Goal: Task Accomplishment & Management: Manage account settings

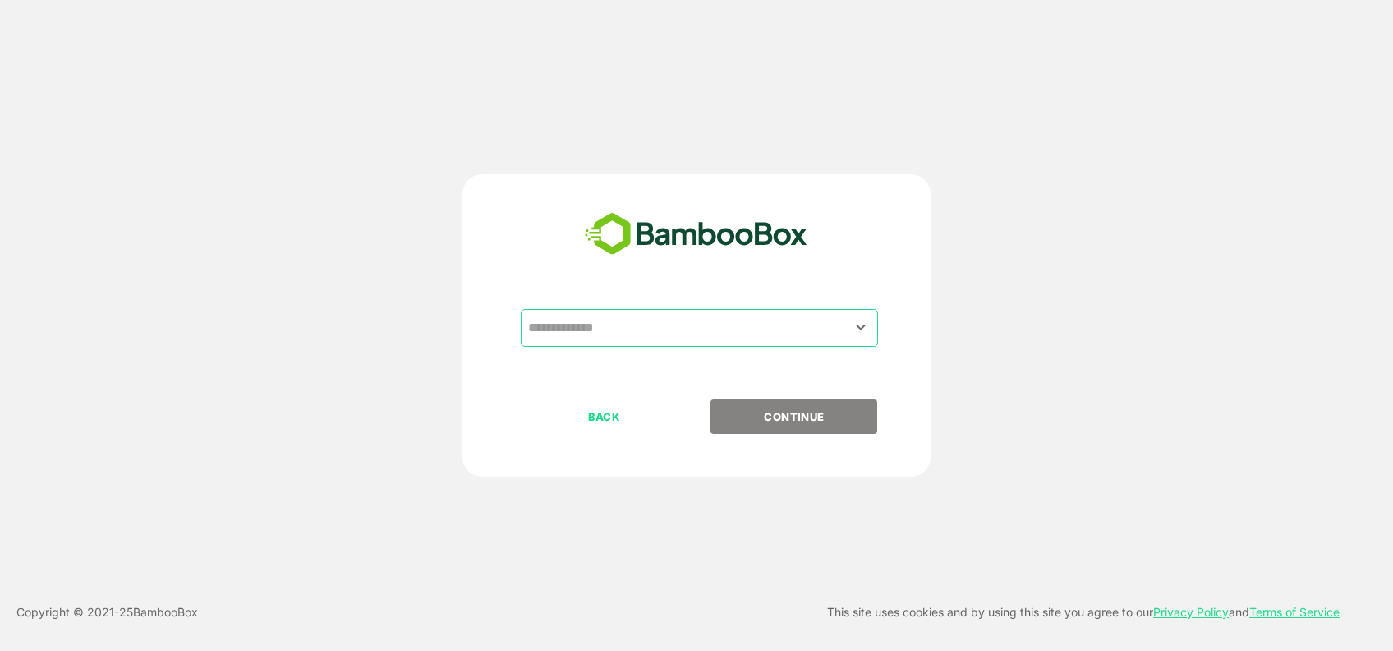
click at [672, 339] on input "text" at bounding box center [699, 327] width 351 height 31
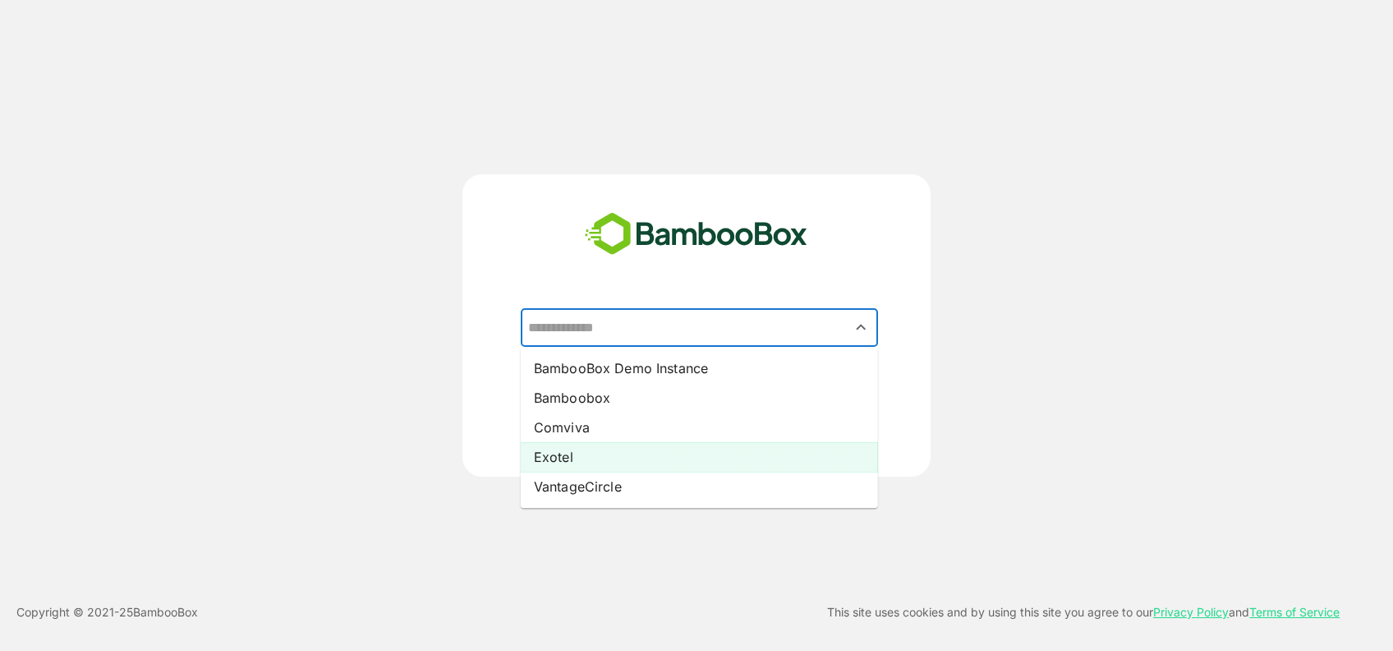
click at [606, 454] on li "Exotel" at bounding box center [699, 457] width 357 height 30
type input "******"
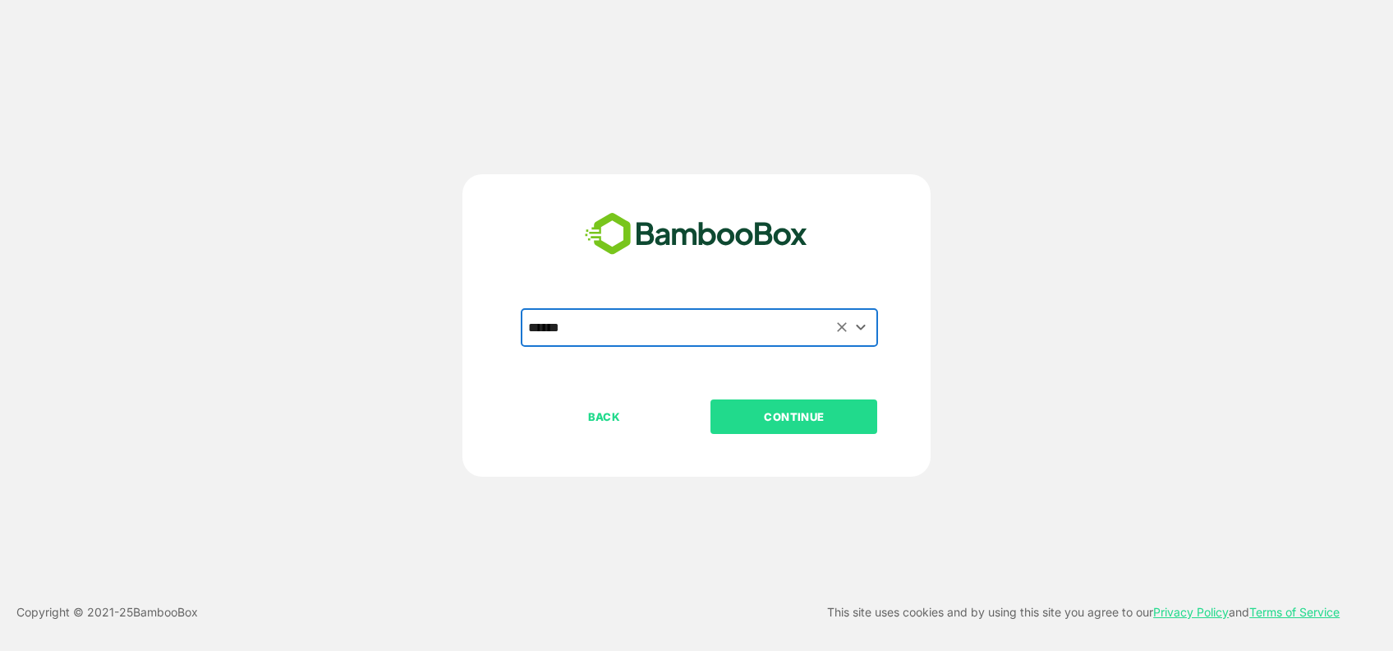
click at [775, 410] on p "CONTINUE" at bounding box center [794, 416] width 164 height 18
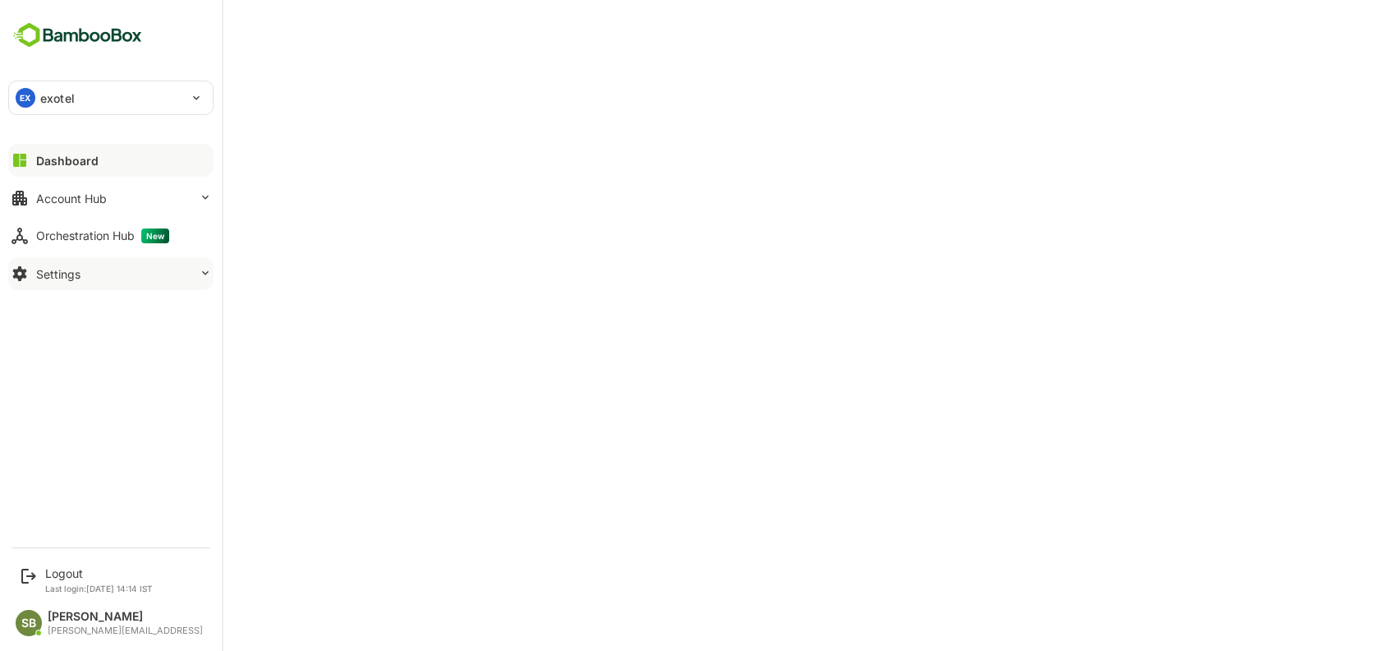
click at [39, 267] on div "Settings" at bounding box center [58, 274] width 44 height 14
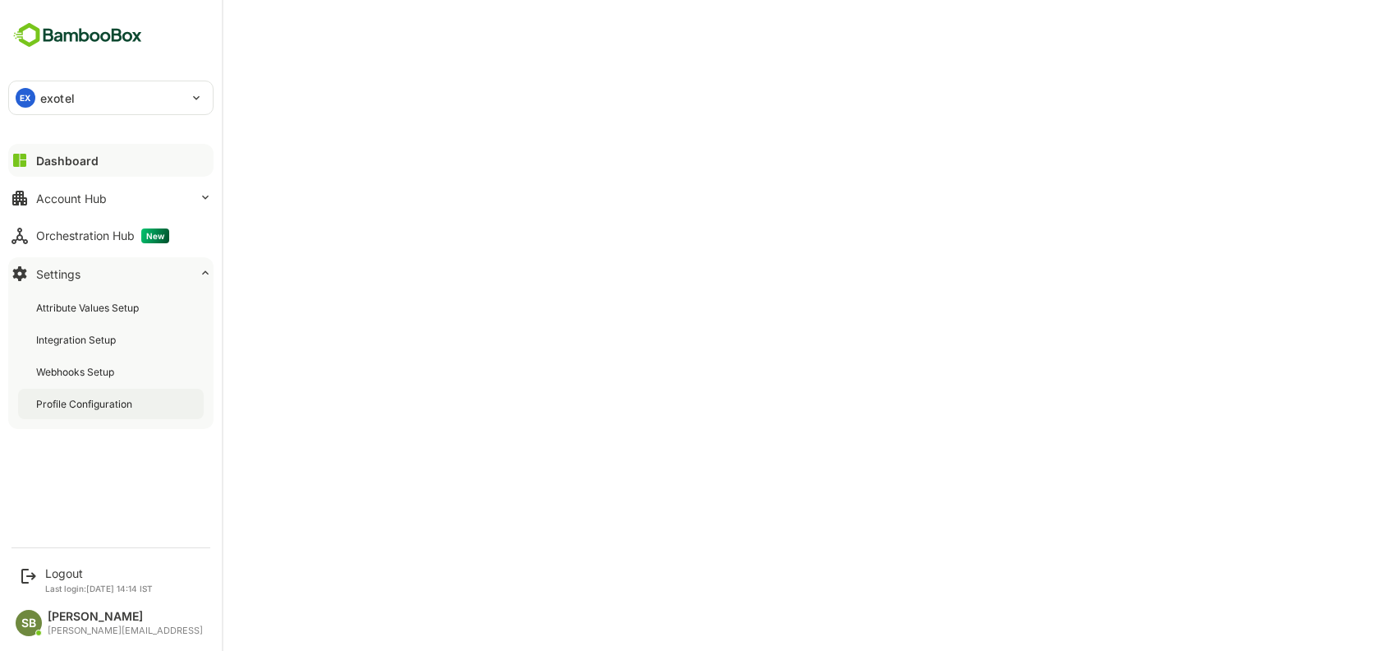
click at [88, 403] on div "Profile Configuration" at bounding box center [85, 404] width 99 height 14
